Goal: Transaction & Acquisition: Obtain resource

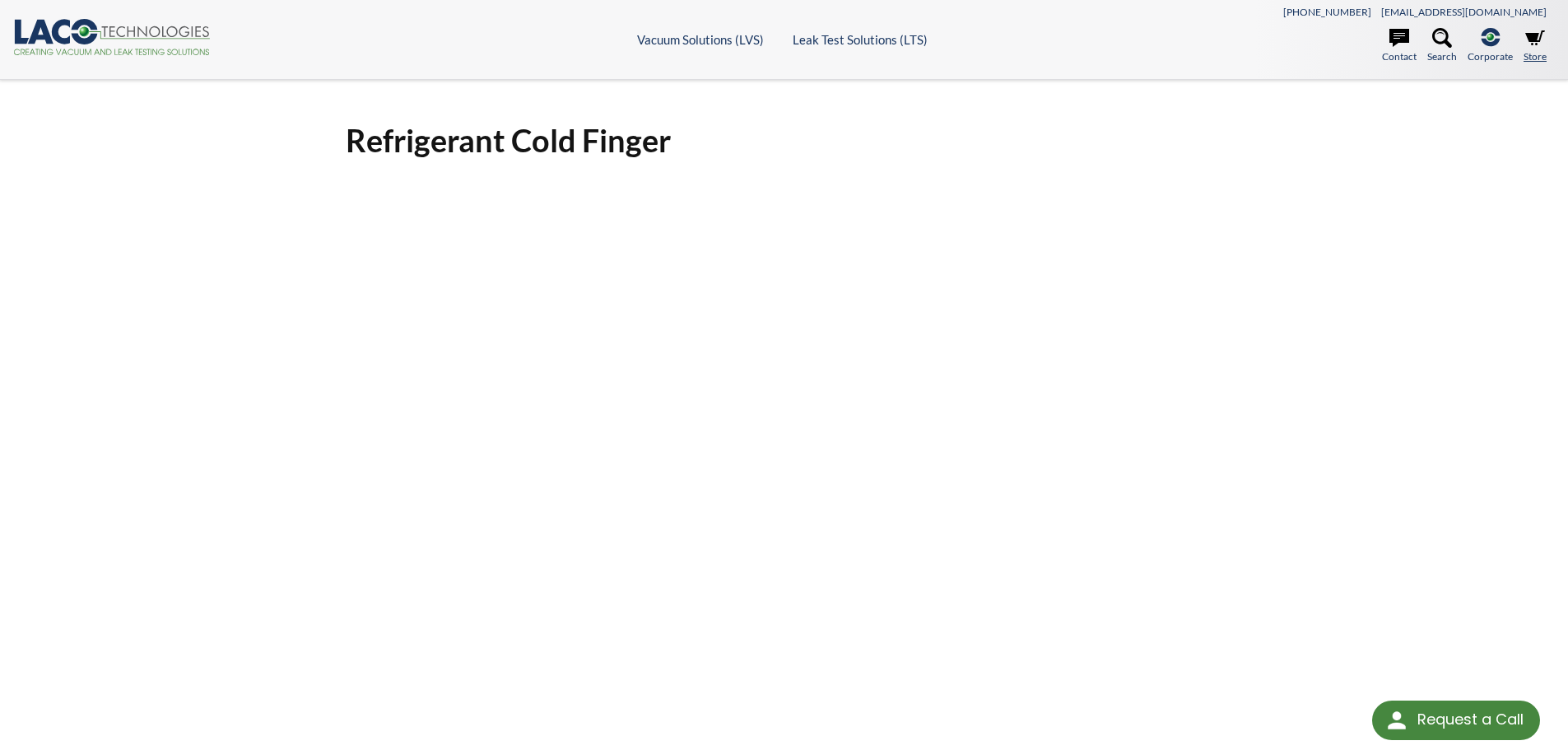
click at [1529, 45] on icon at bounding box center [1535, 38] width 20 height 20
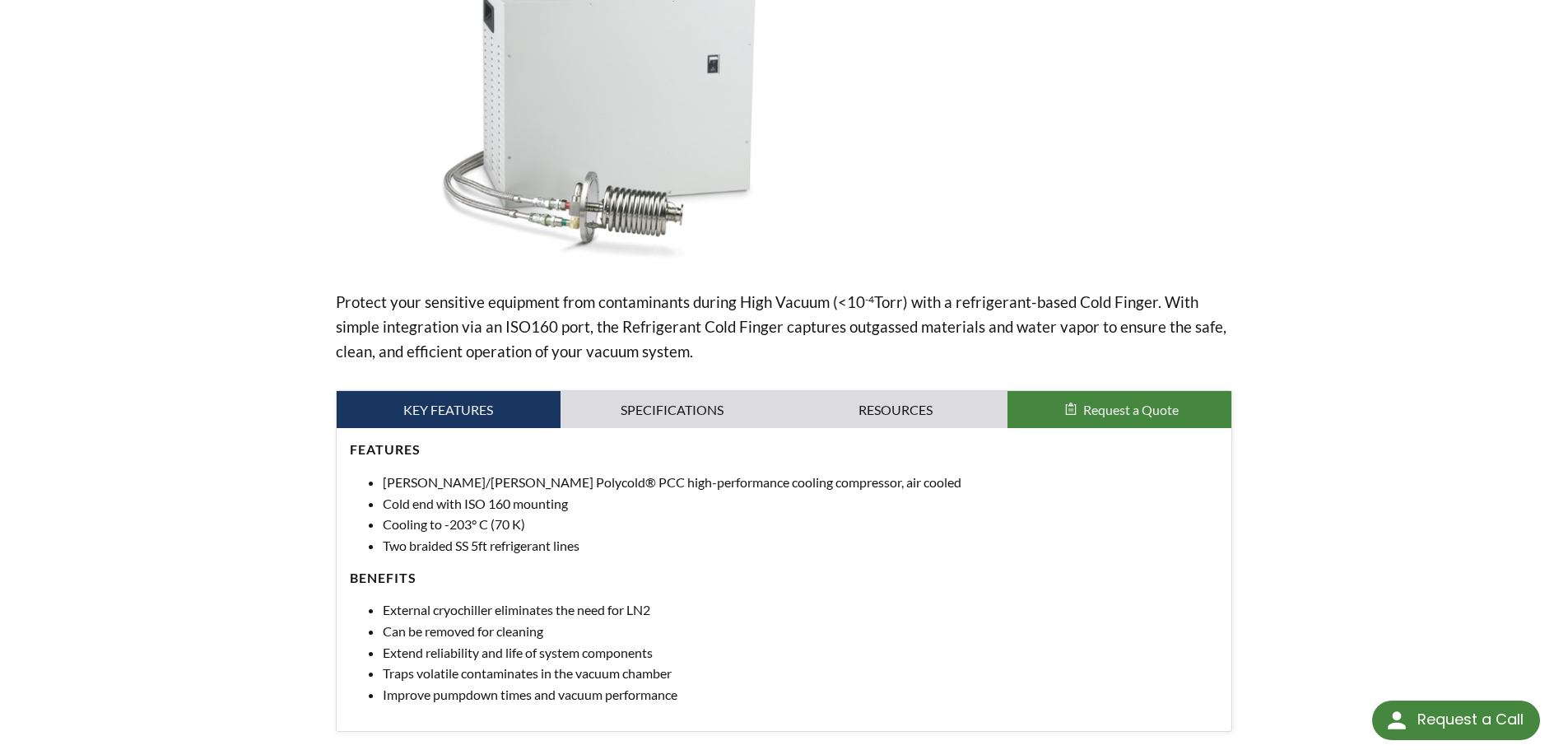
scroll to position [280, 0]
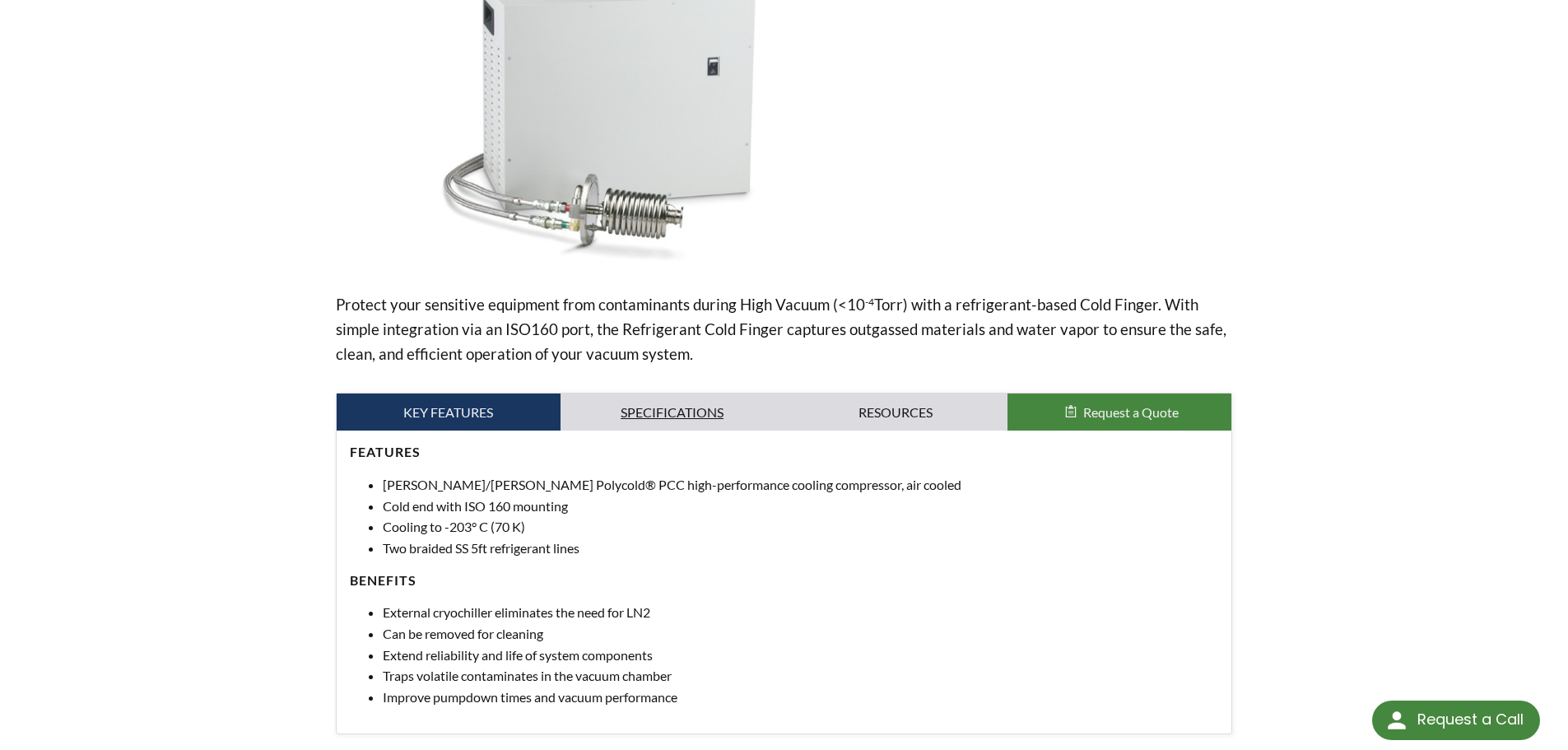
click at [615, 408] on link "Specifications" at bounding box center [672, 412] width 224 height 38
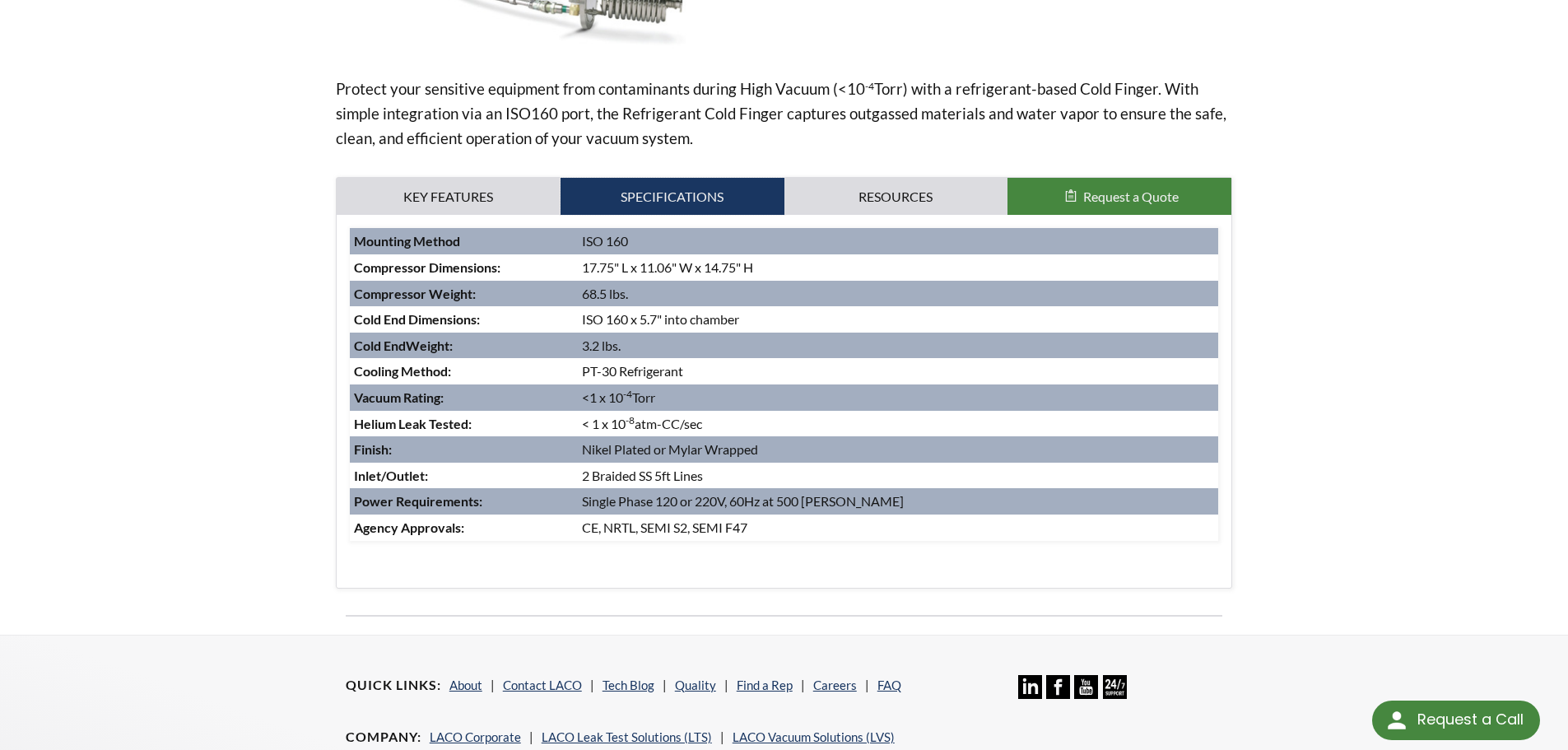
scroll to position [527, 0]
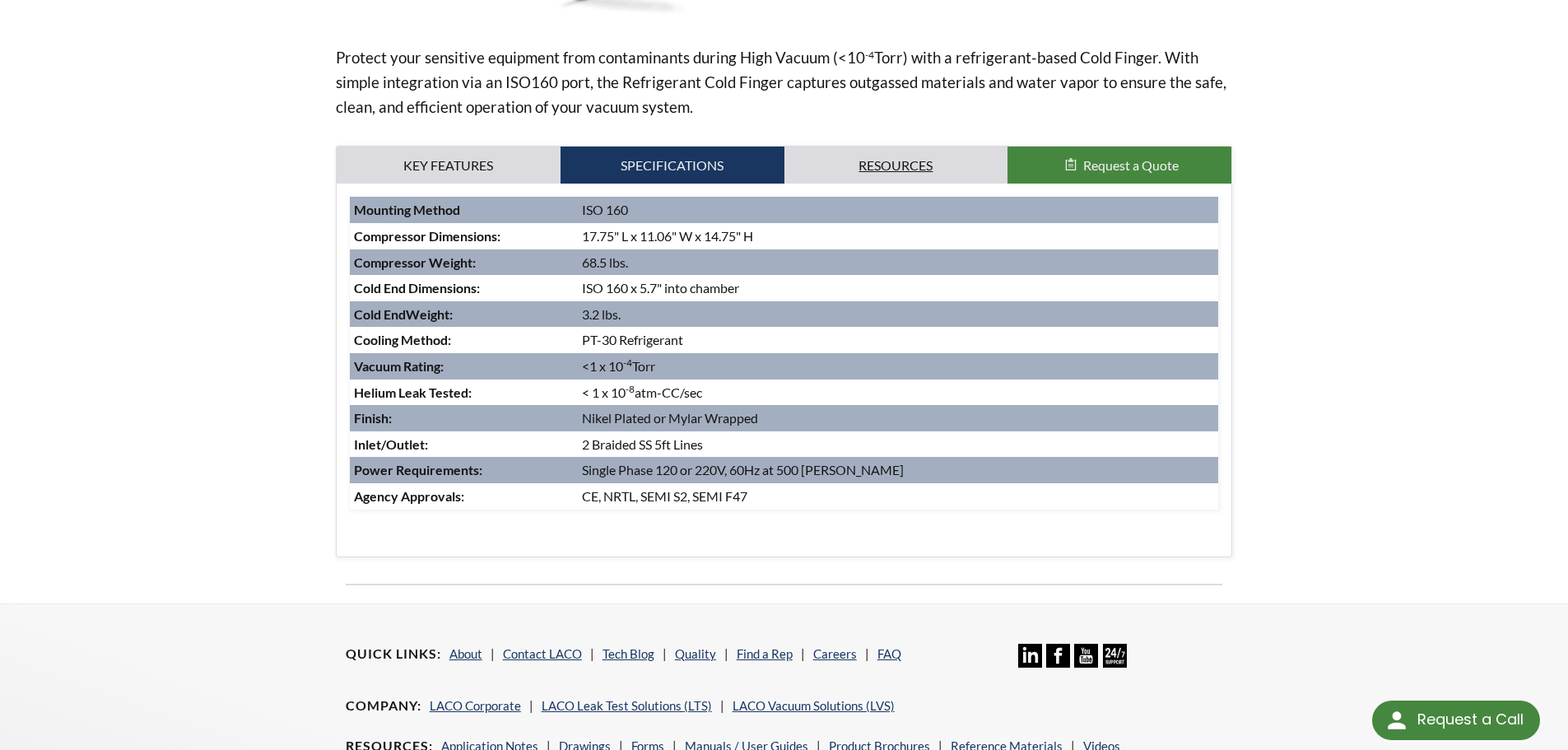
click at [865, 184] on link "Resources" at bounding box center [896, 165] width 224 height 38
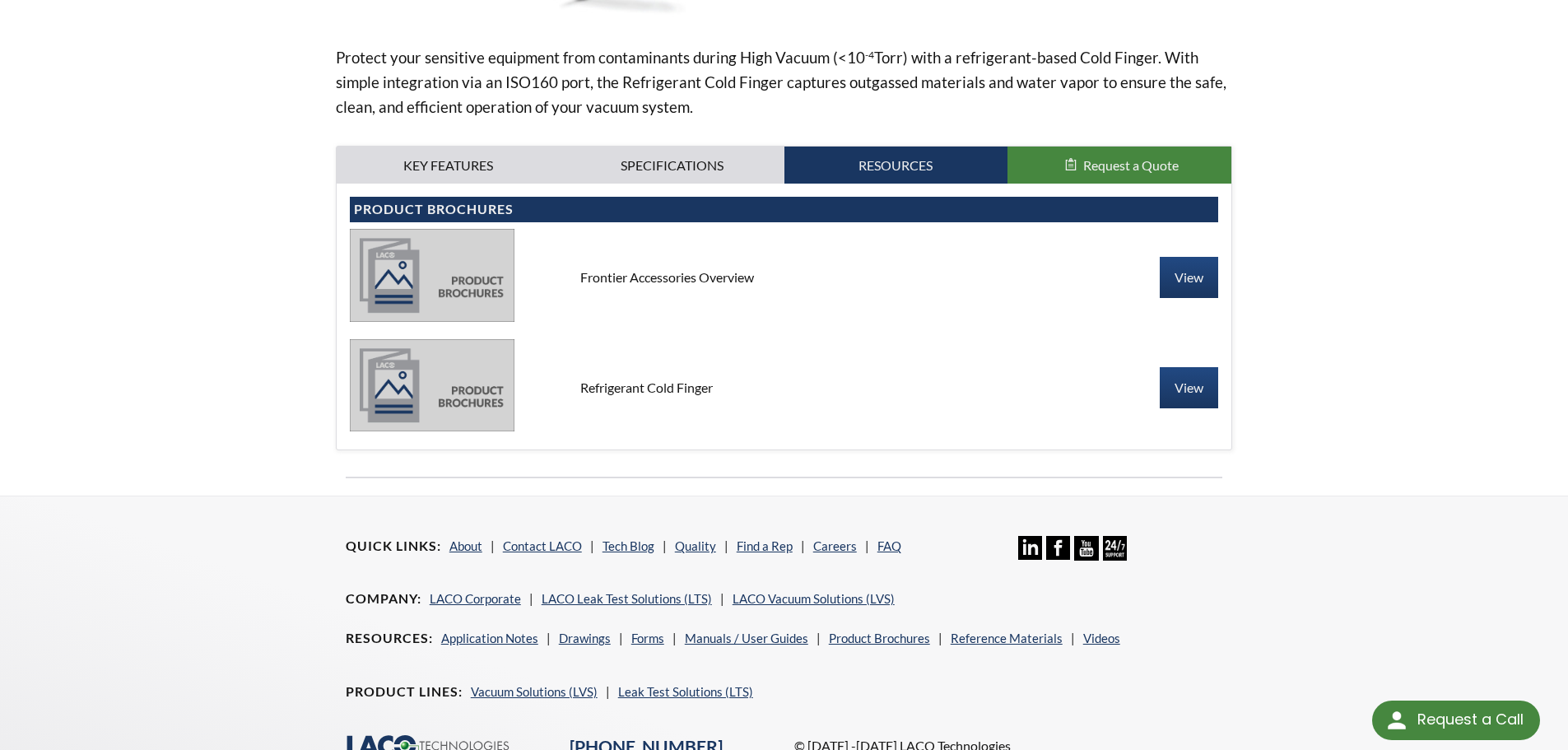
click at [1126, 172] on span "Request a Quote" at bounding box center [1132, 165] width 96 height 16
